Goal: Communication & Community: Connect with others

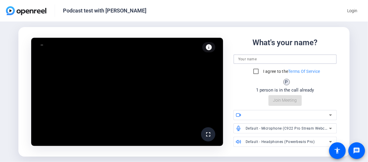
click at [263, 60] on input at bounding box center [285, 58] width 94 height 7
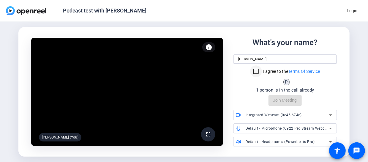
type input "[PERSON_NAME]"
click at [255, 72] on input "I agree to the Terms Of Service" at bounding box center [256, 71] width 12 height 12
checkbox input "true"
click at [332, 115] on icon at bounding box center [330, 114] width 7 height 7
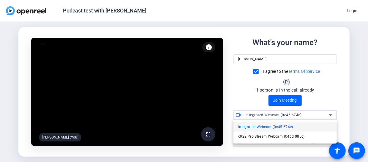
click at [332, 115] on div at bounding box center [184, 81] width 368 height 162
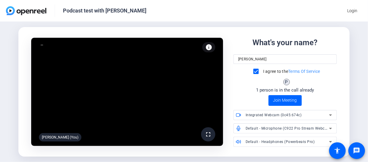
click at [329, 128] on icon at bounding box center [330, 128] width 3 height 1
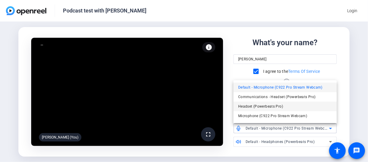
click at [302, 109] on mat-option "Headset (Powerbeats Pro)" at bounding box center [284, 105] width 103 height 9
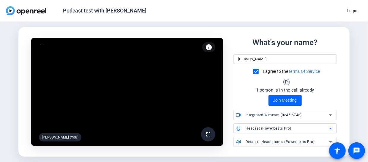
click at [329, 114] on icon at bounding box center [330, 114] width 7 height 7
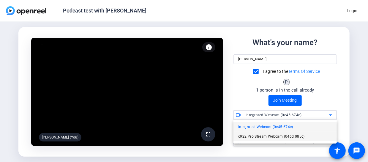
click at [295, 134] on span "c922 Pro Stream Webcam (046d:085c)" at bounding box center [271, 136] width 66 height 7
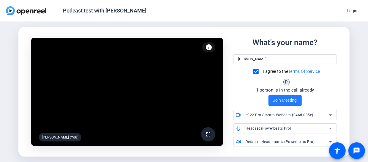
click at [290, 100] on span "Join Meeting" at bounding box center [285, 100] width 24 height 6
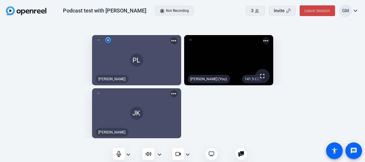
click at [266, 75] on mat-icon "fullscreen" at bounding box center [262, 75] width 7 height 7
click at [177, 154] on icon at bounding box center [178, 154] width 6 height 6
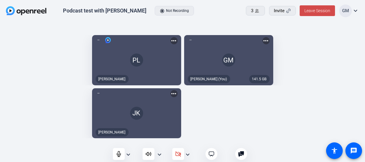
click at [321, 12] on span "Leave Session" at bounding box center [317, 10] width 26 height 5
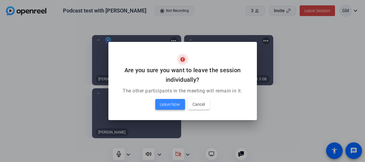
click at [180, 103] on button "Leave Now" at bounding box center [170, 104] width 30 height 11
